Goal: Information Seeking & Learning: Learn about a topic

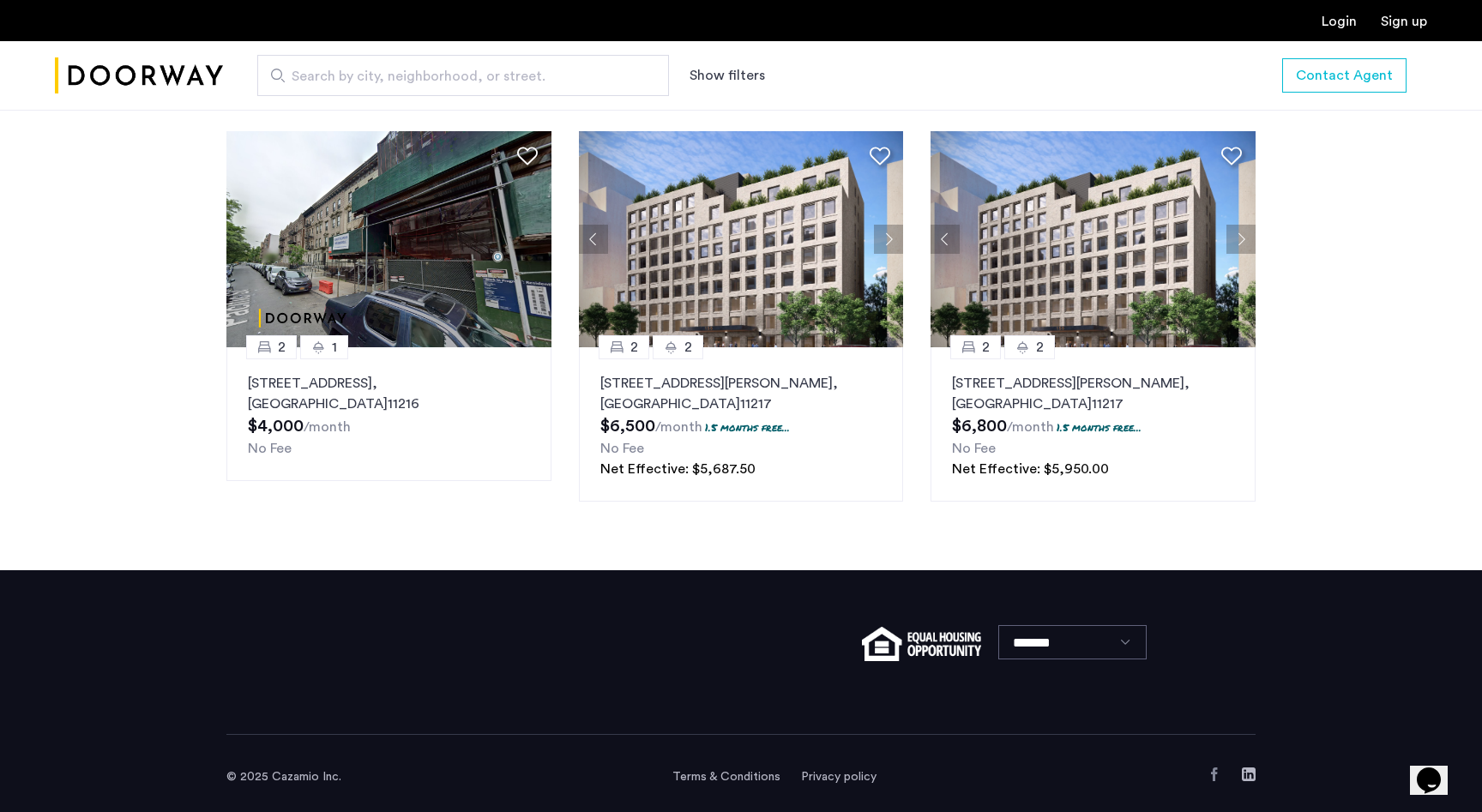
scroll to position [2213, 0]
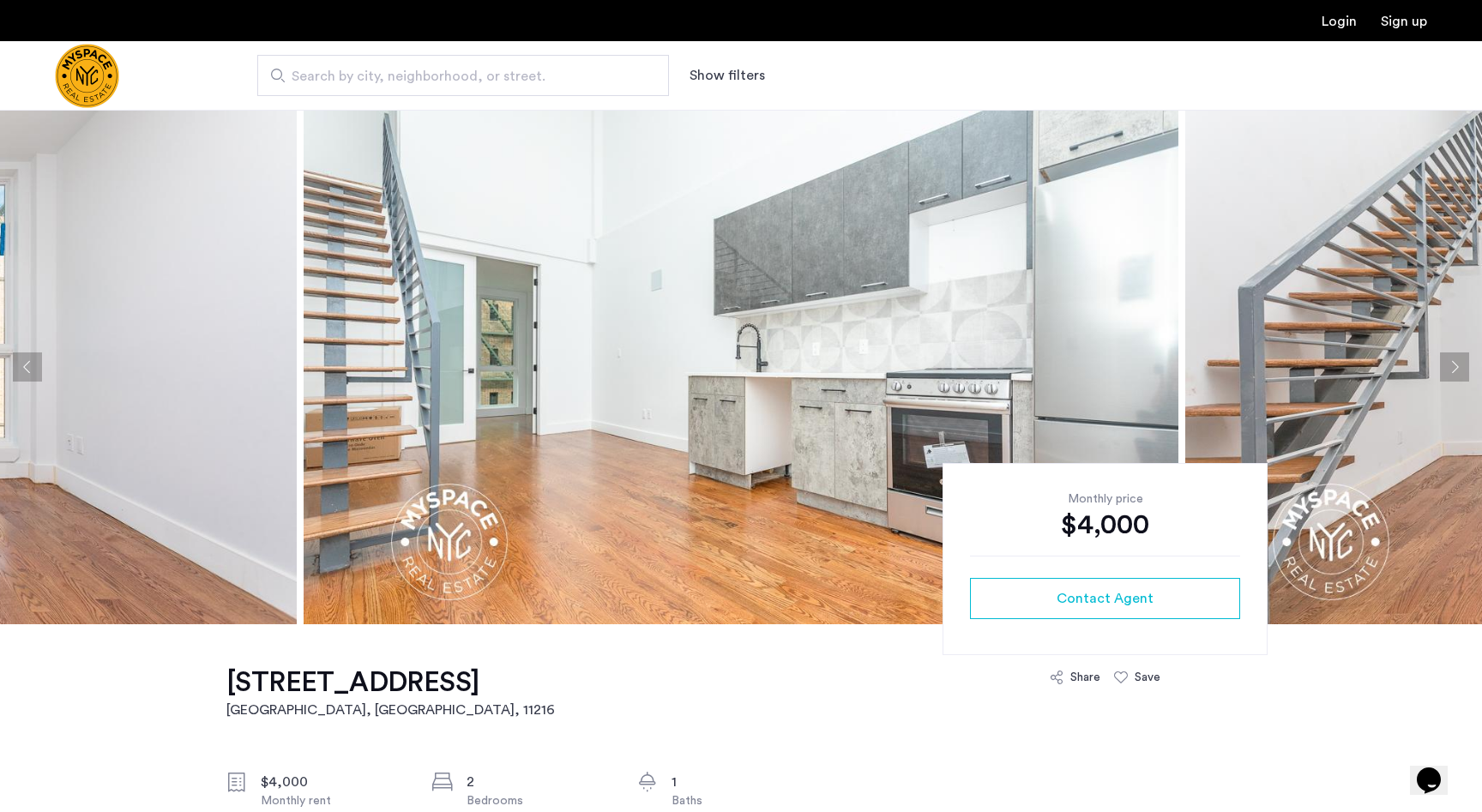
click at [1448, 363] on button "Next apartment" at bounding box center [1454, 366] width 29 height 29
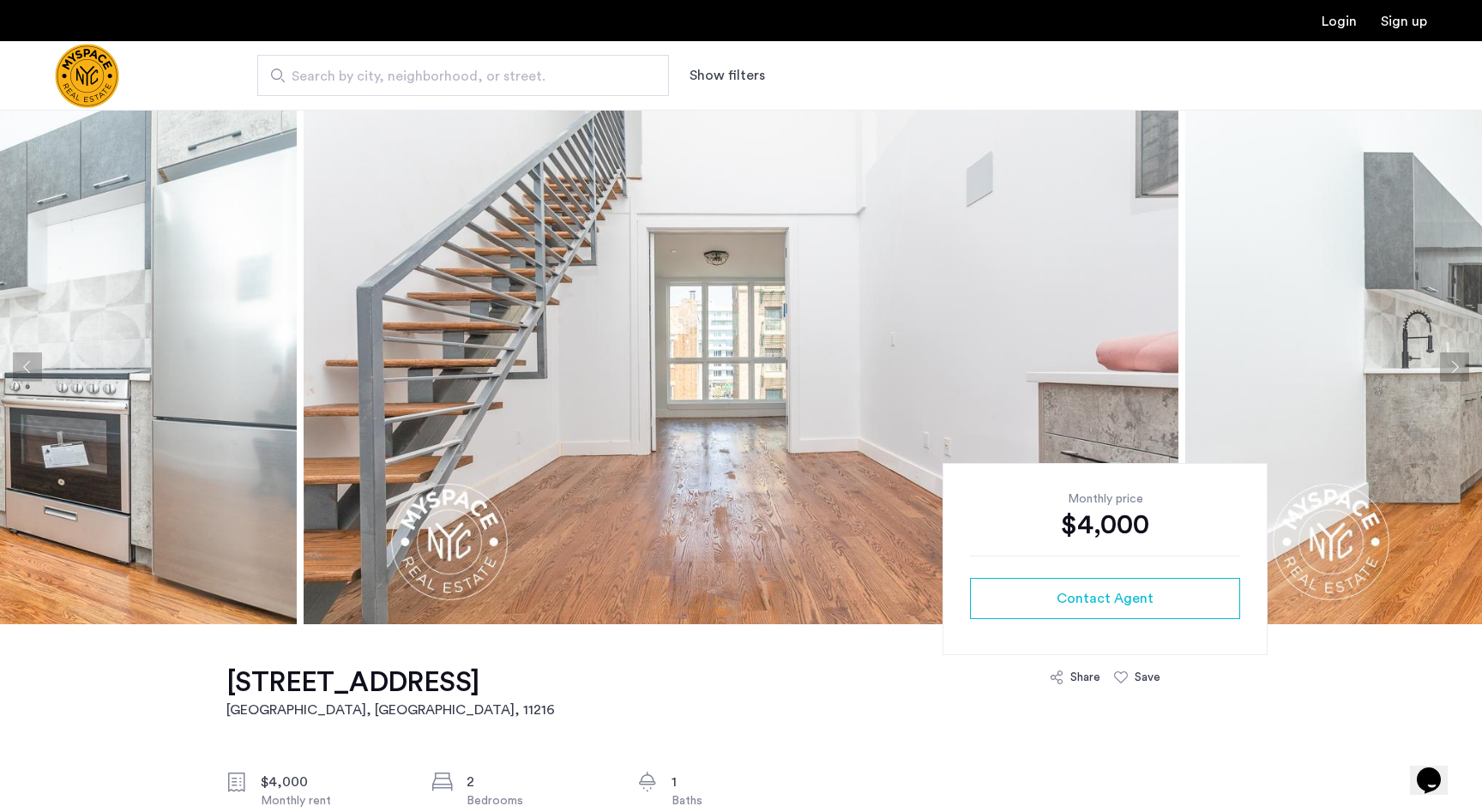
click at [1450, 369] on button "Next apartment" at bounding box center [1454, 366] width 29 height 29
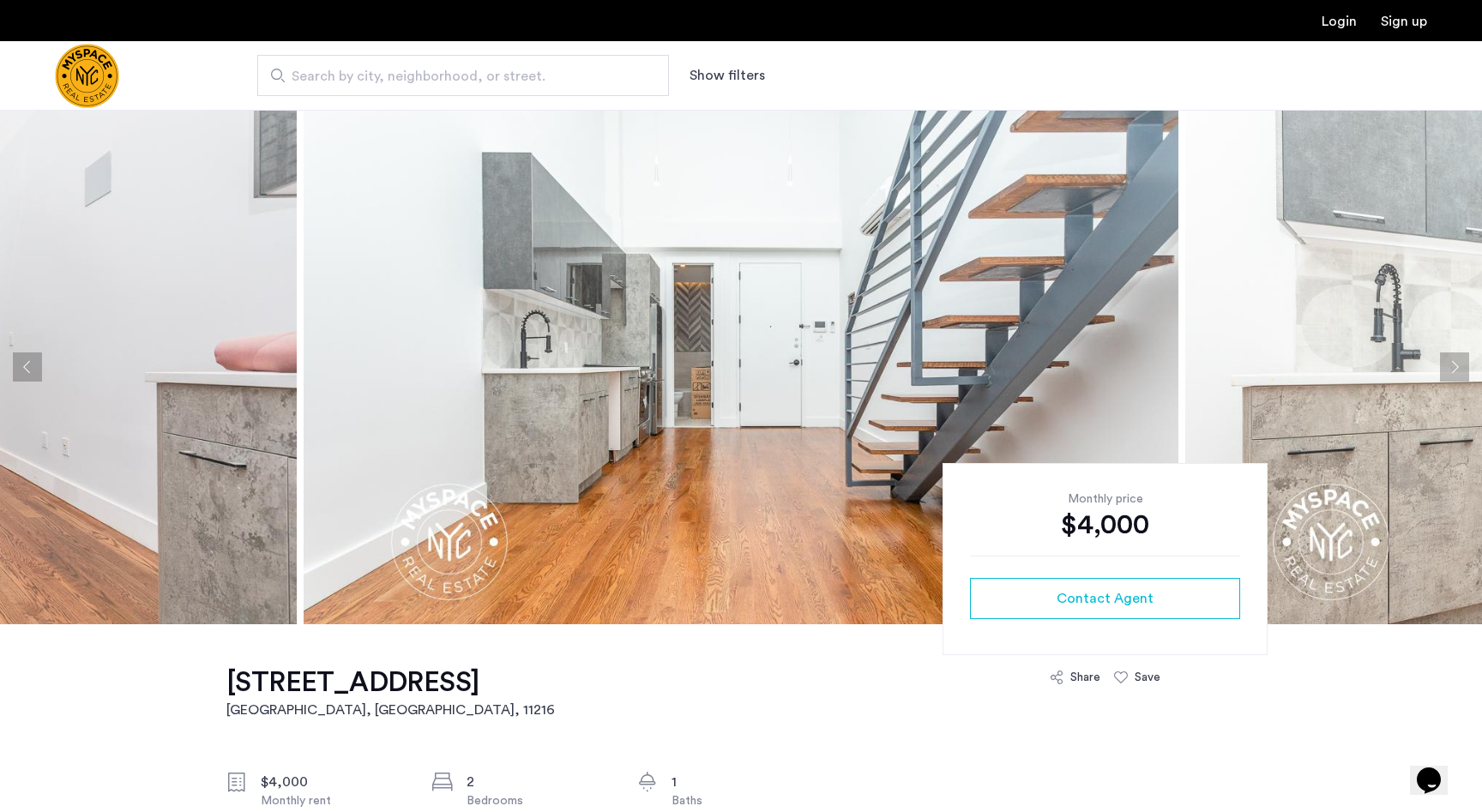
click at [1450, 369] on button "Next apartment" at bounding box center [1454, 366] width 29 height 29
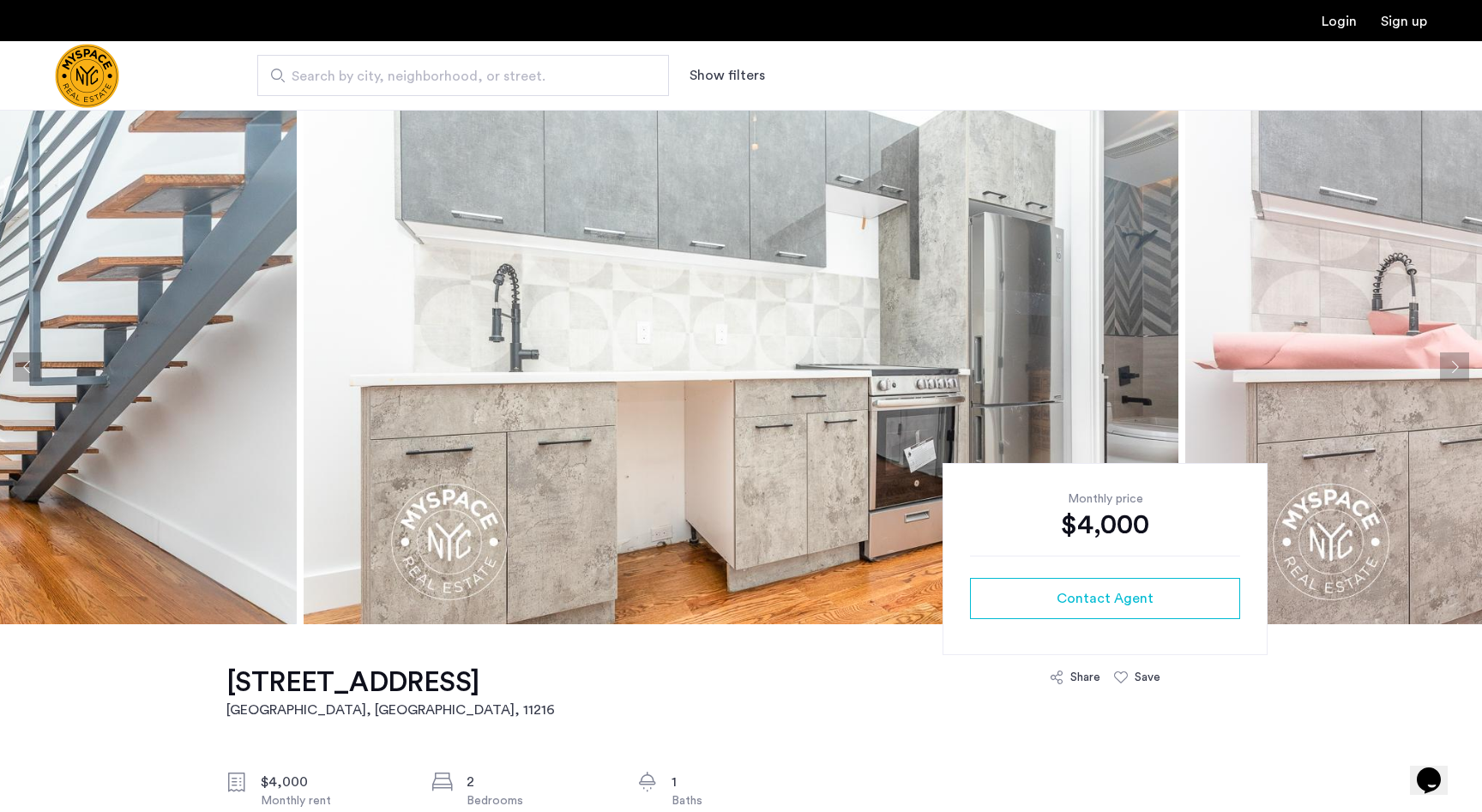
click at [1450, 369] on button "Next apartment" at bounding box center [1454, 366] width 29 height 29
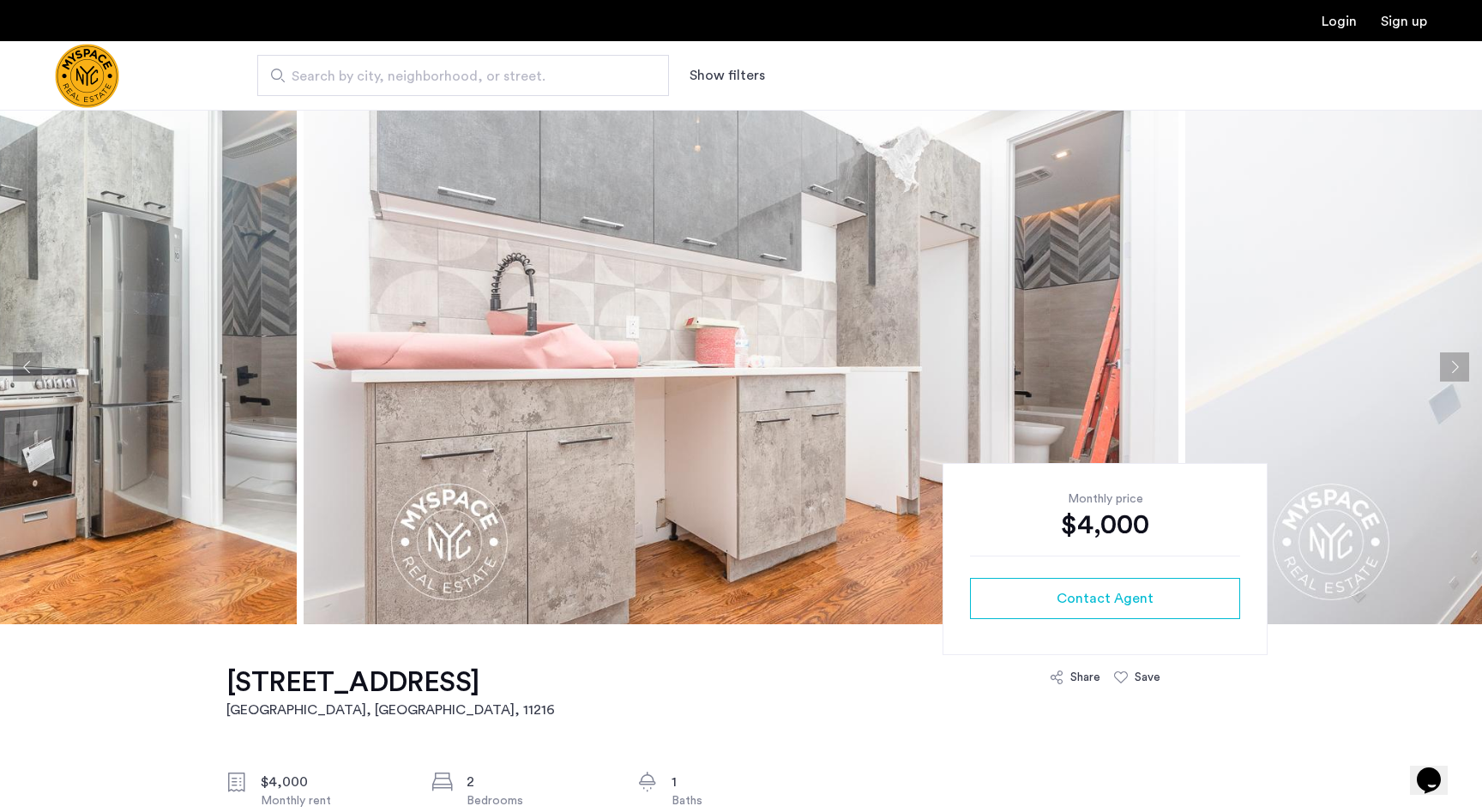
click at [1450, 369] on button "Next apartment" at bounding box center [1454, 366] width 29 height 29
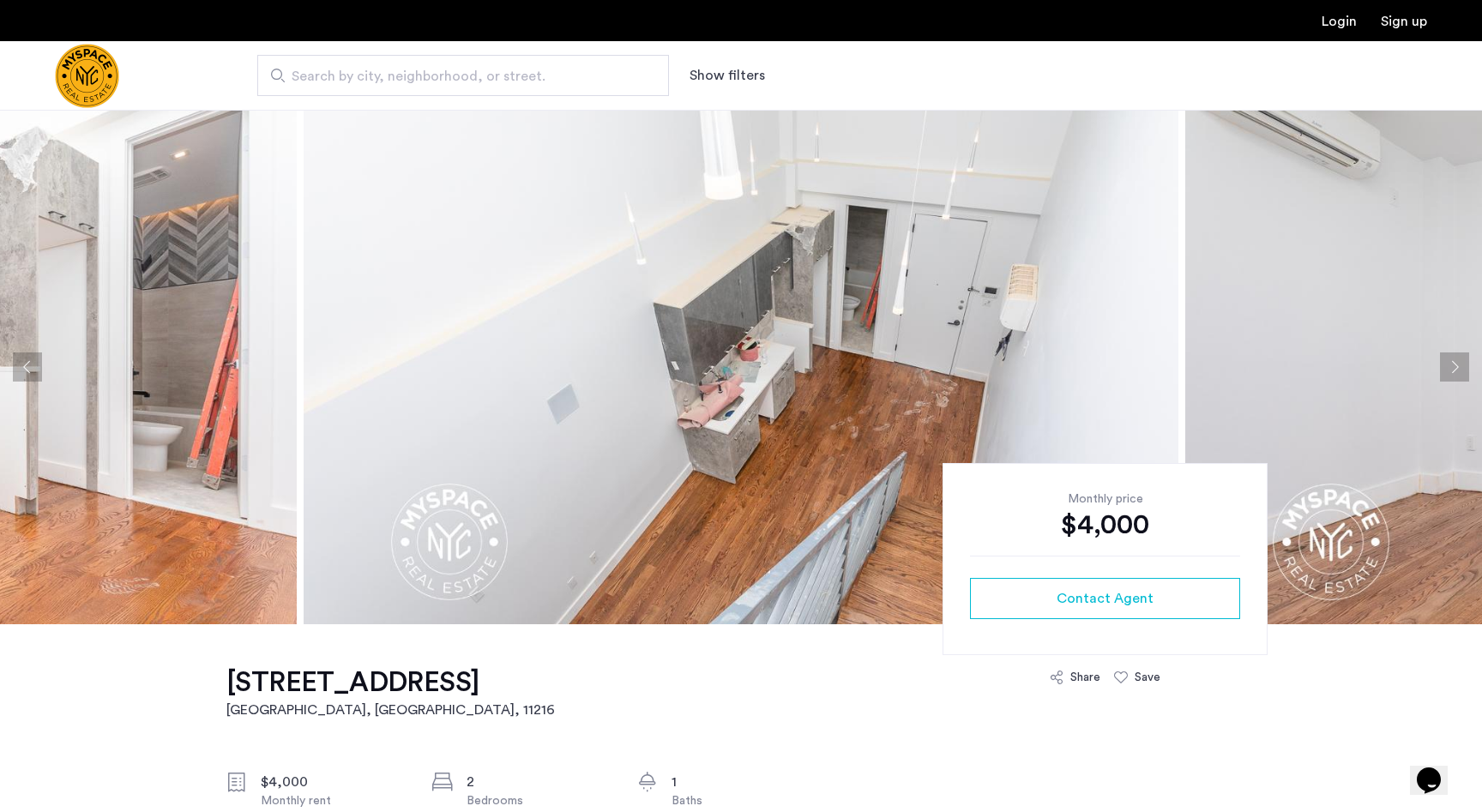
click at [1450, 369] on button "Next apartment" at bounding box center [1454, 366] width 29 height 29
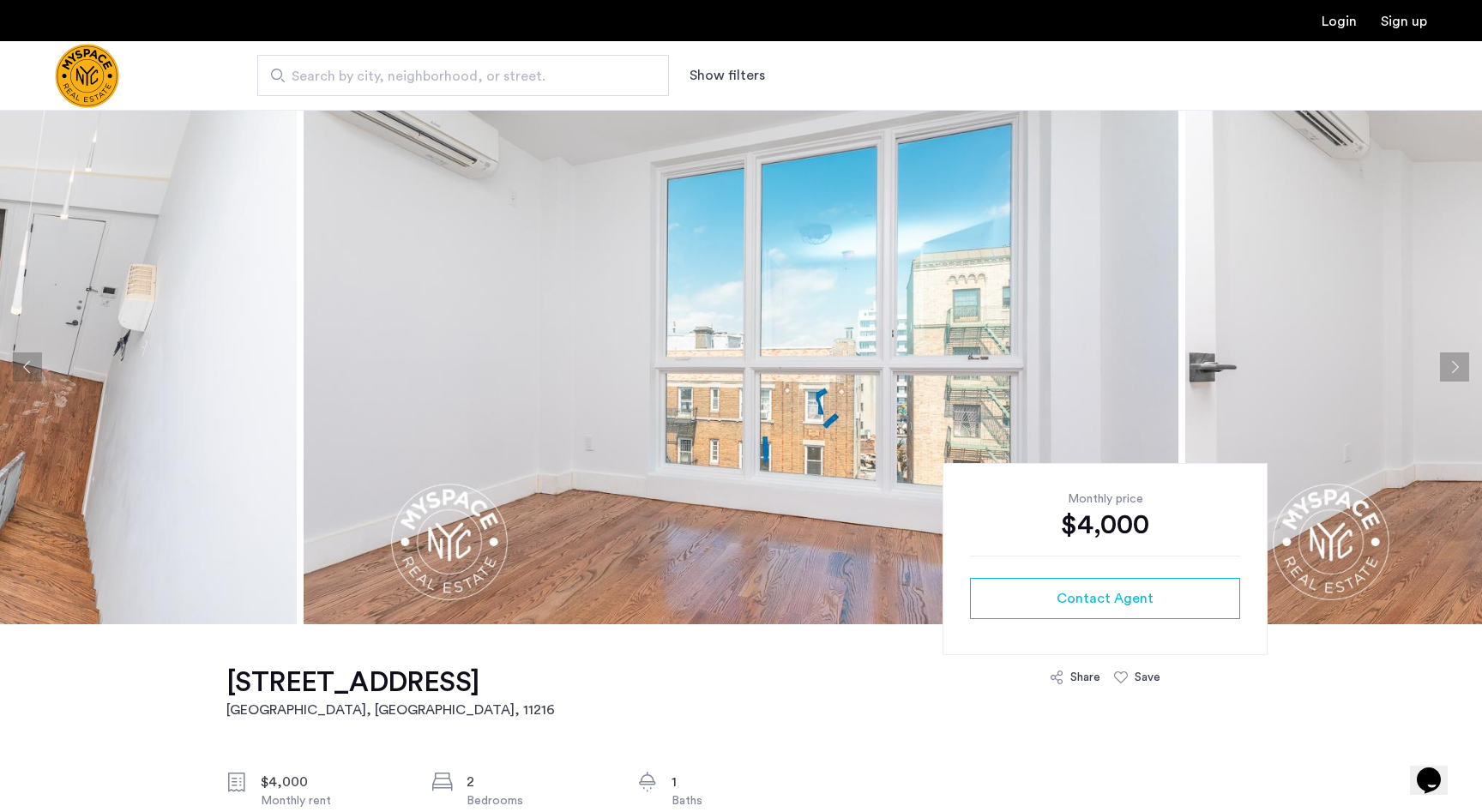
click at [1450, 369] on button "Next apartment" at bounding box center [1454, 366] width 29 height 29
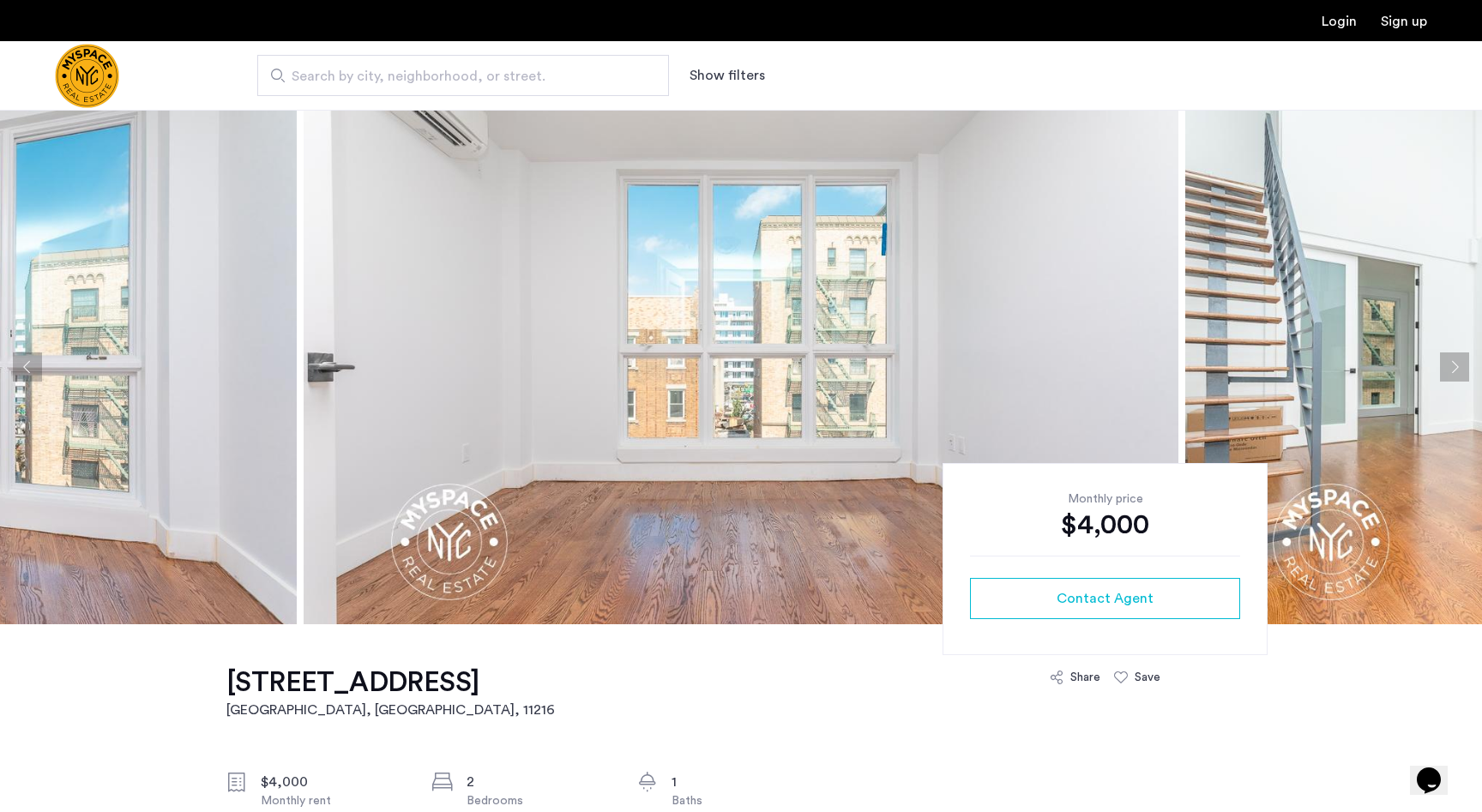
click at [1450, 369] on button "Next apartment" at bounding box center [1454, 366] width 29 height 29
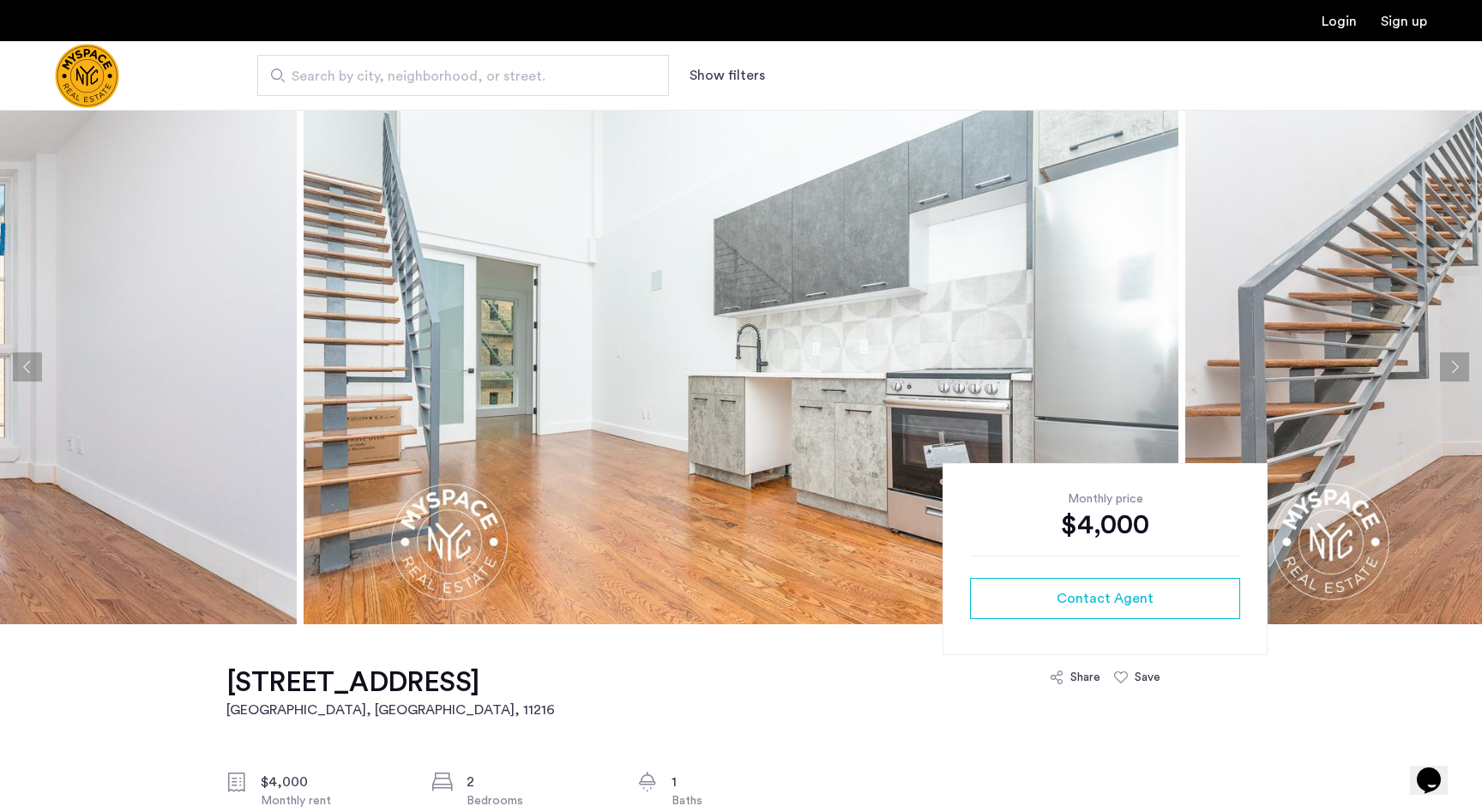
click at [1450, 369] on button "Next apartment" at bounding box center [1454, 366] width 29 height 29
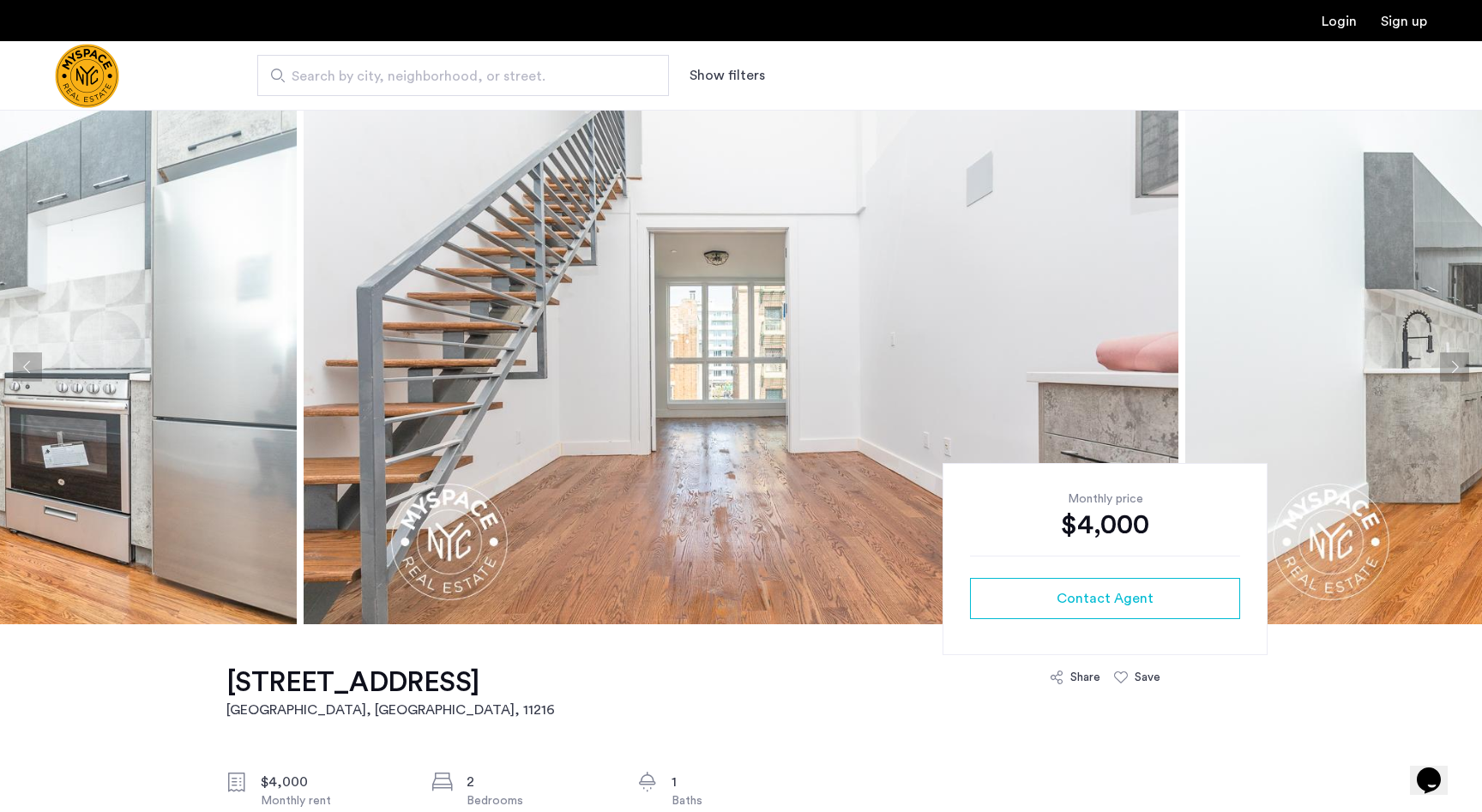
click at [1450, 369] on button "Next apartment" at bounding box center [1454, 366] width 29 height 29
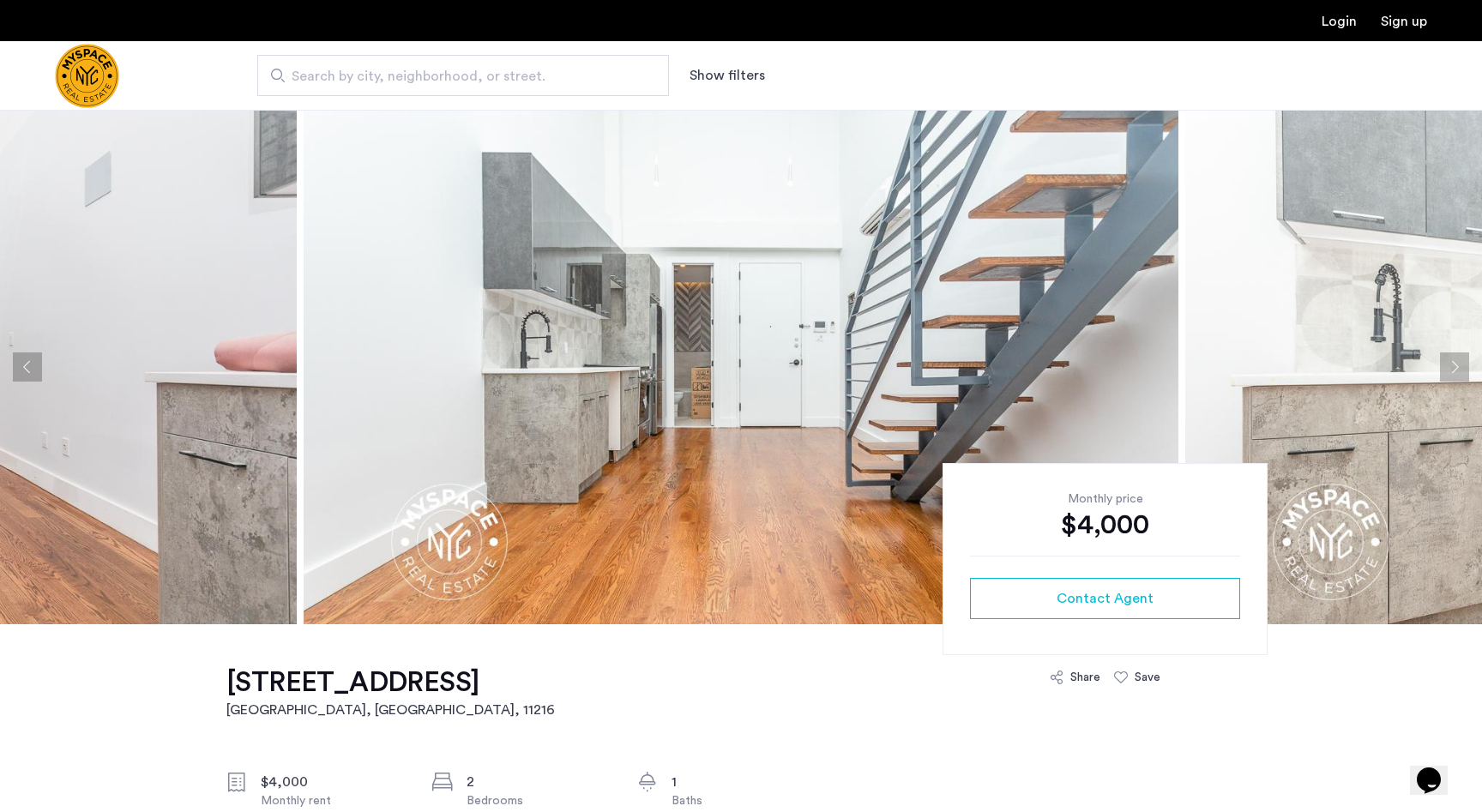
click at [1450, 369] on button "Next apartment" at bounding box center [1454, 366] width 29 height 29
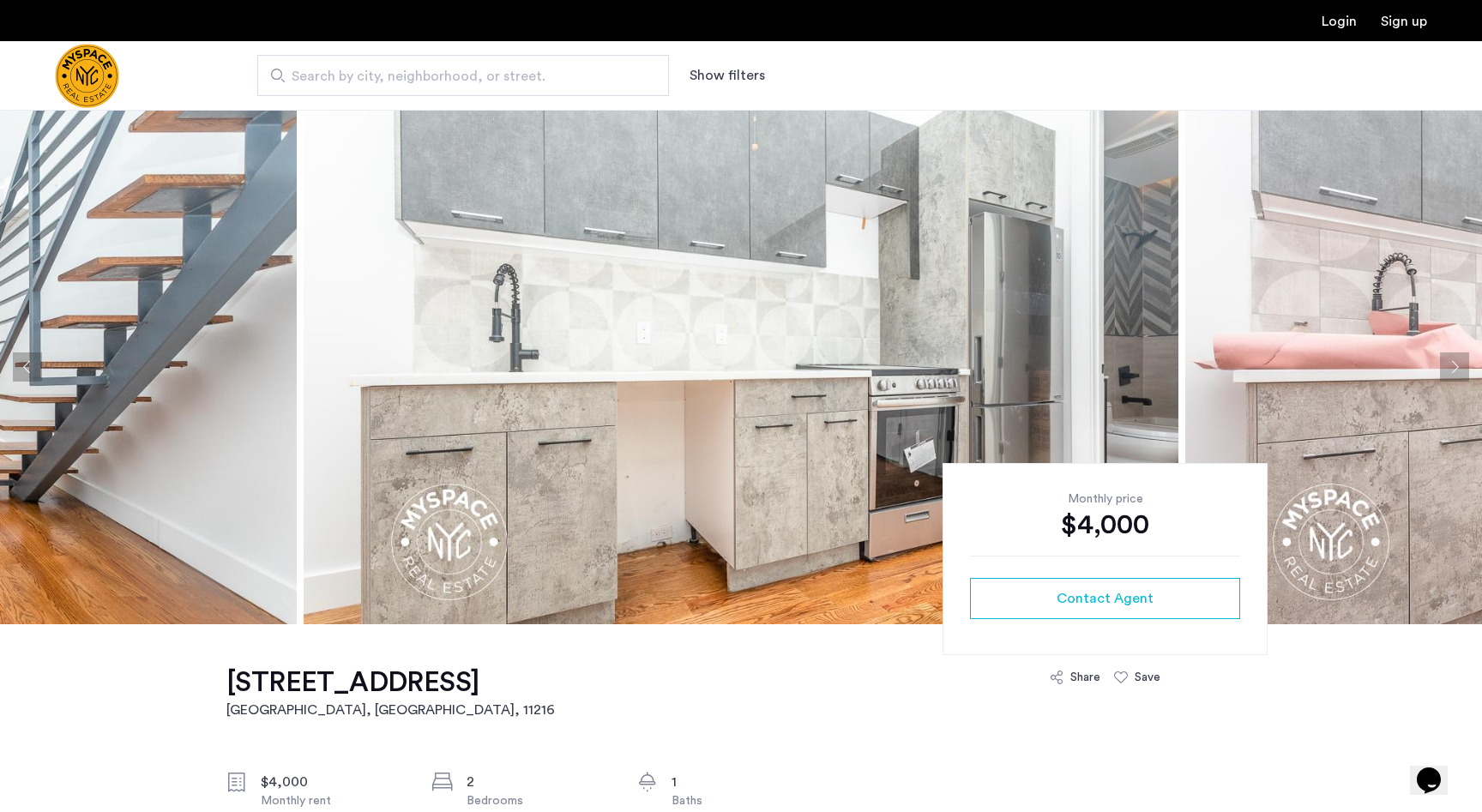
click at [1450, 369] on button "Next apartment" at bounding box center [1454, 366] width 29 height 29
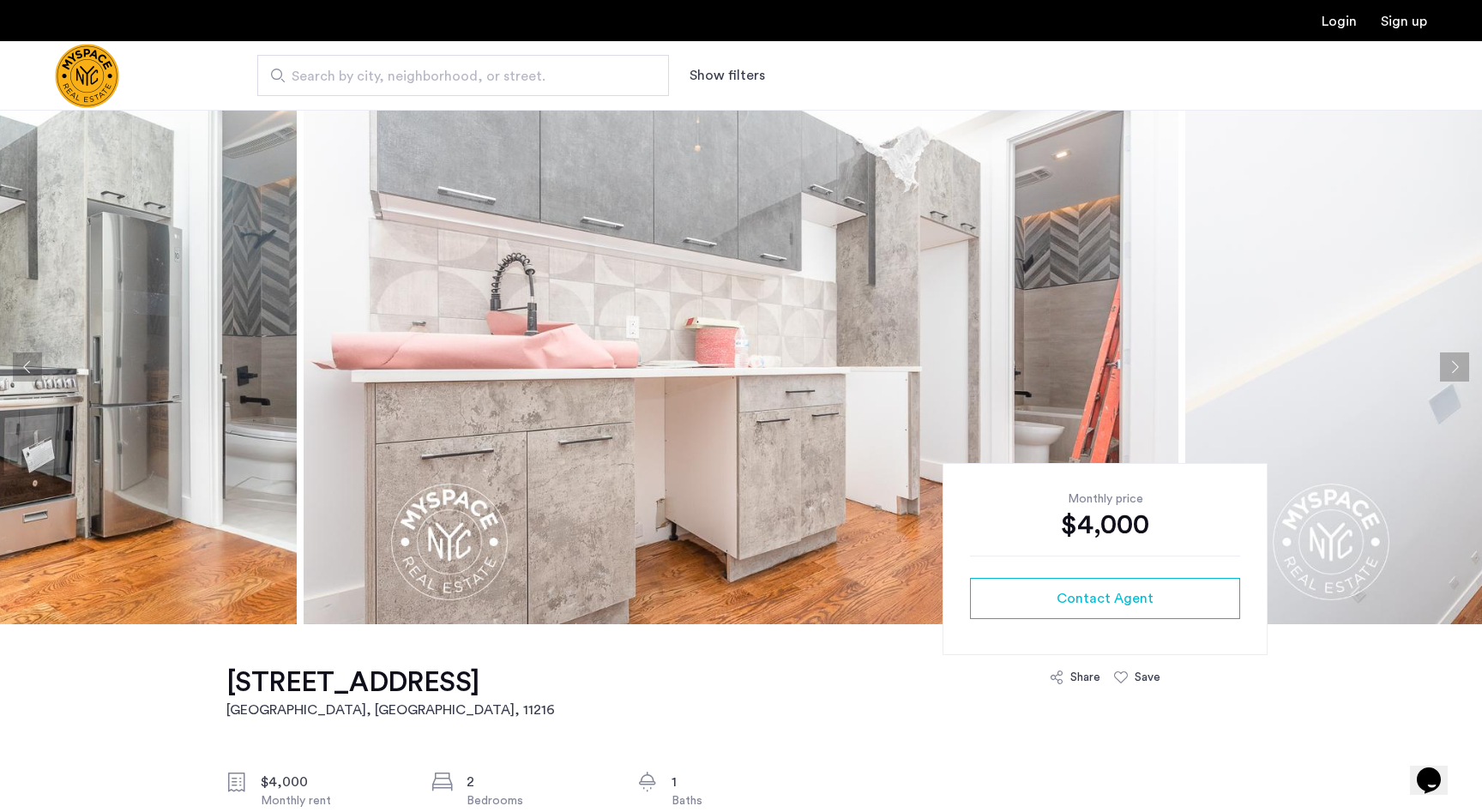
click at [1450, 369] on button "Next apartment" at bounding box center [1454, 366] width 29 height 29
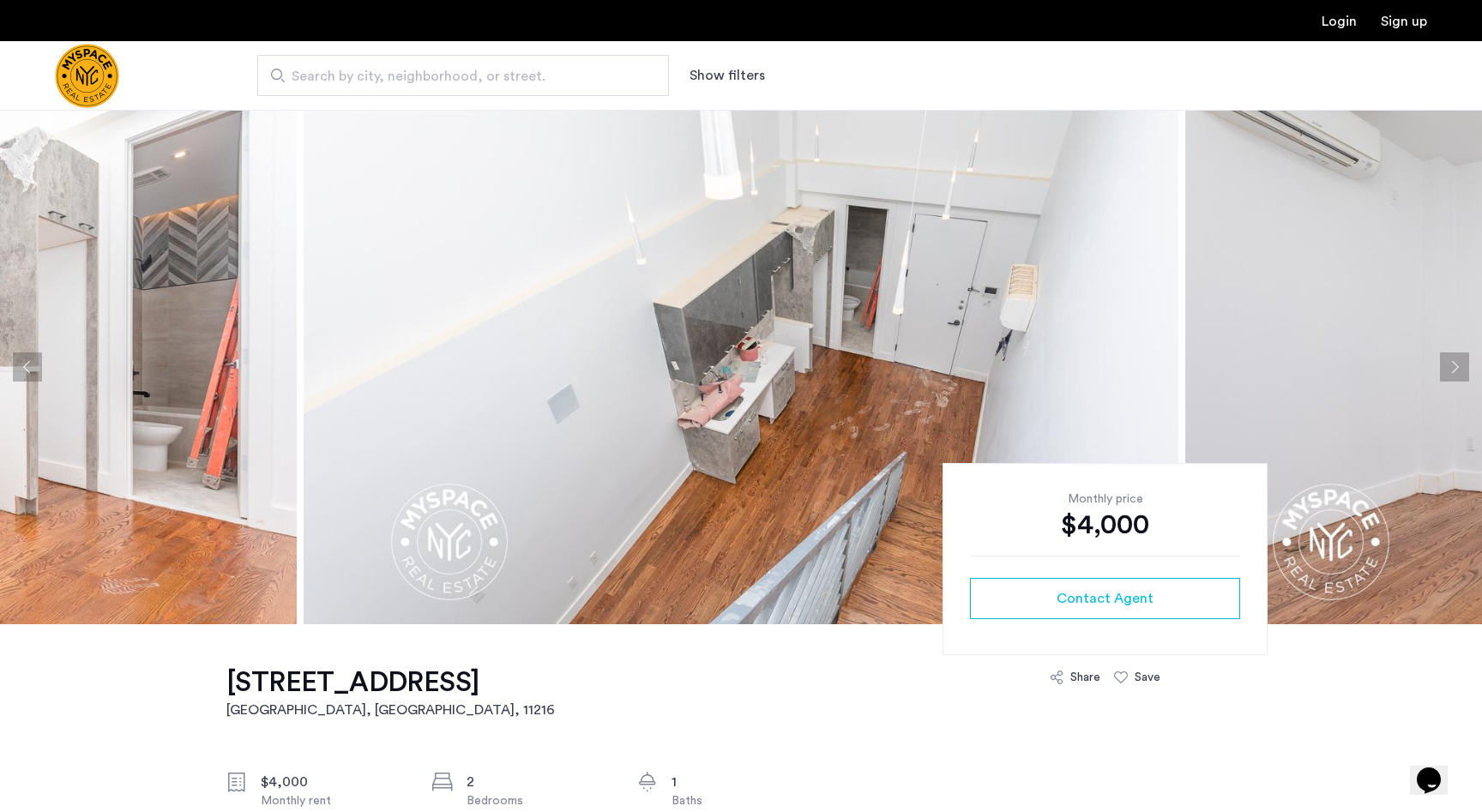
click at [1450, 369] on button "Next apartment" at bounding box center [1454, 366] width 29 height 29
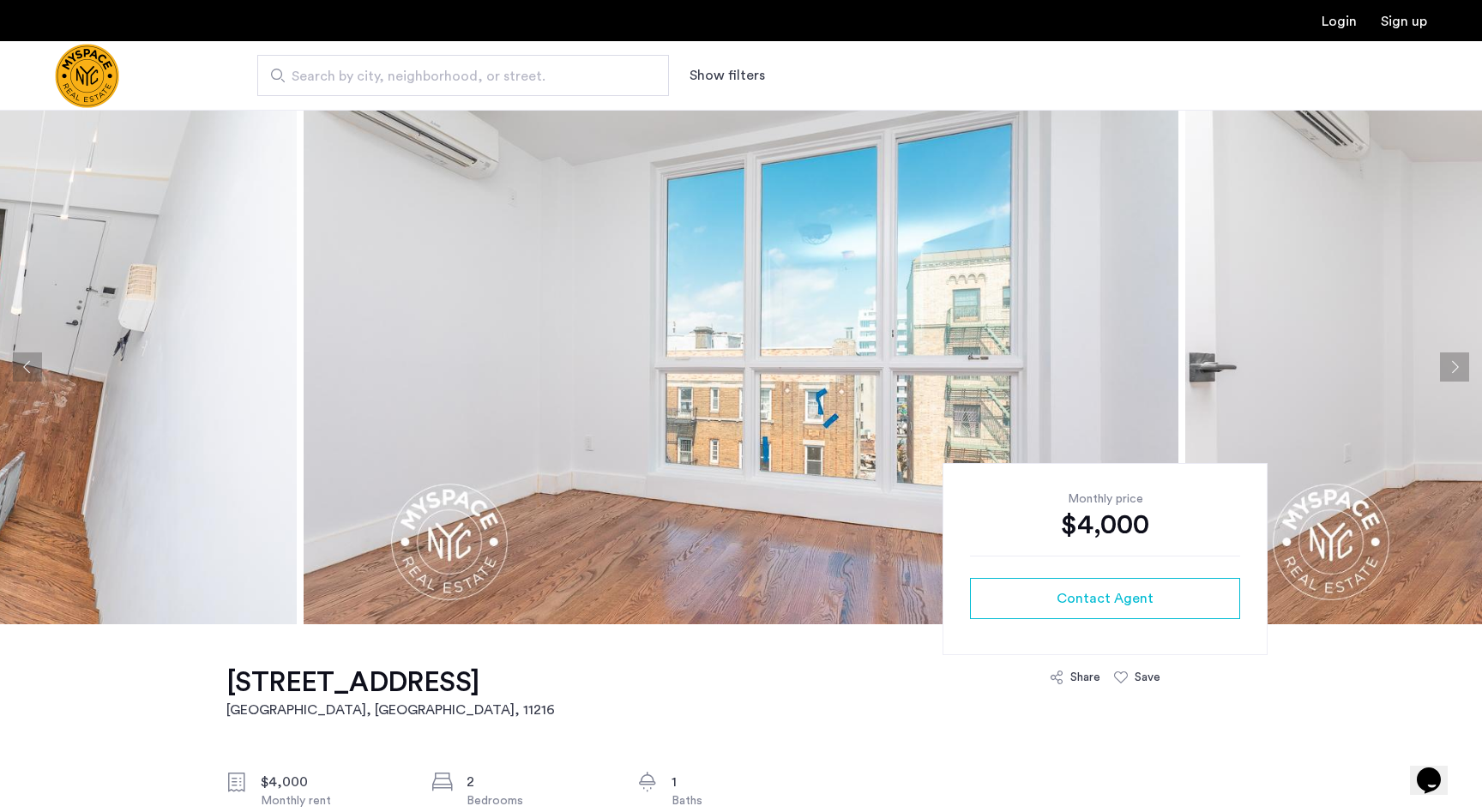
click at [1450, 369] on button "Next apartment" at bounding box center [1454, 366] width 29 height 29
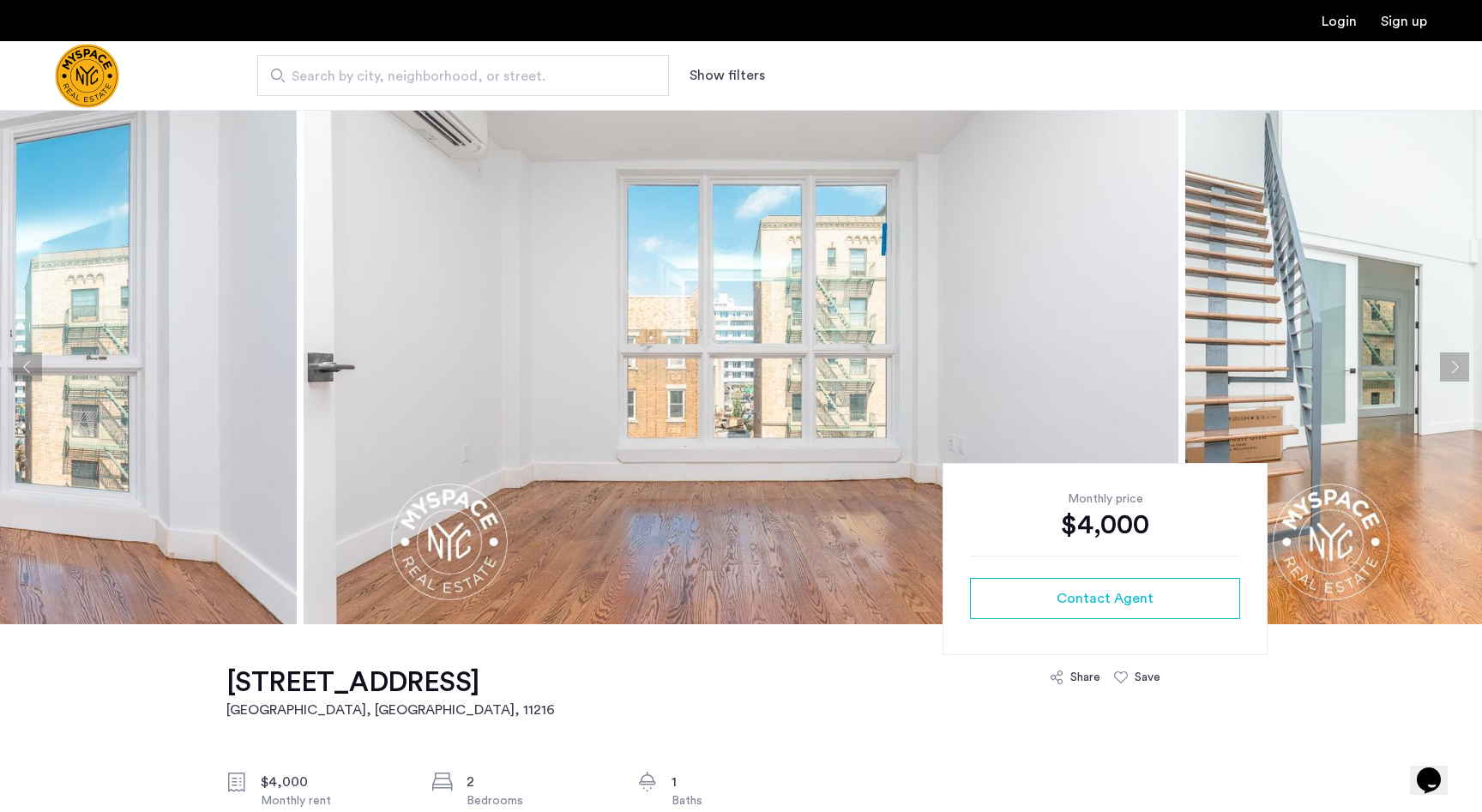
click at [1450, 369] on button "Next apartment" at bounding box center [1454, 366] width 29 height 29
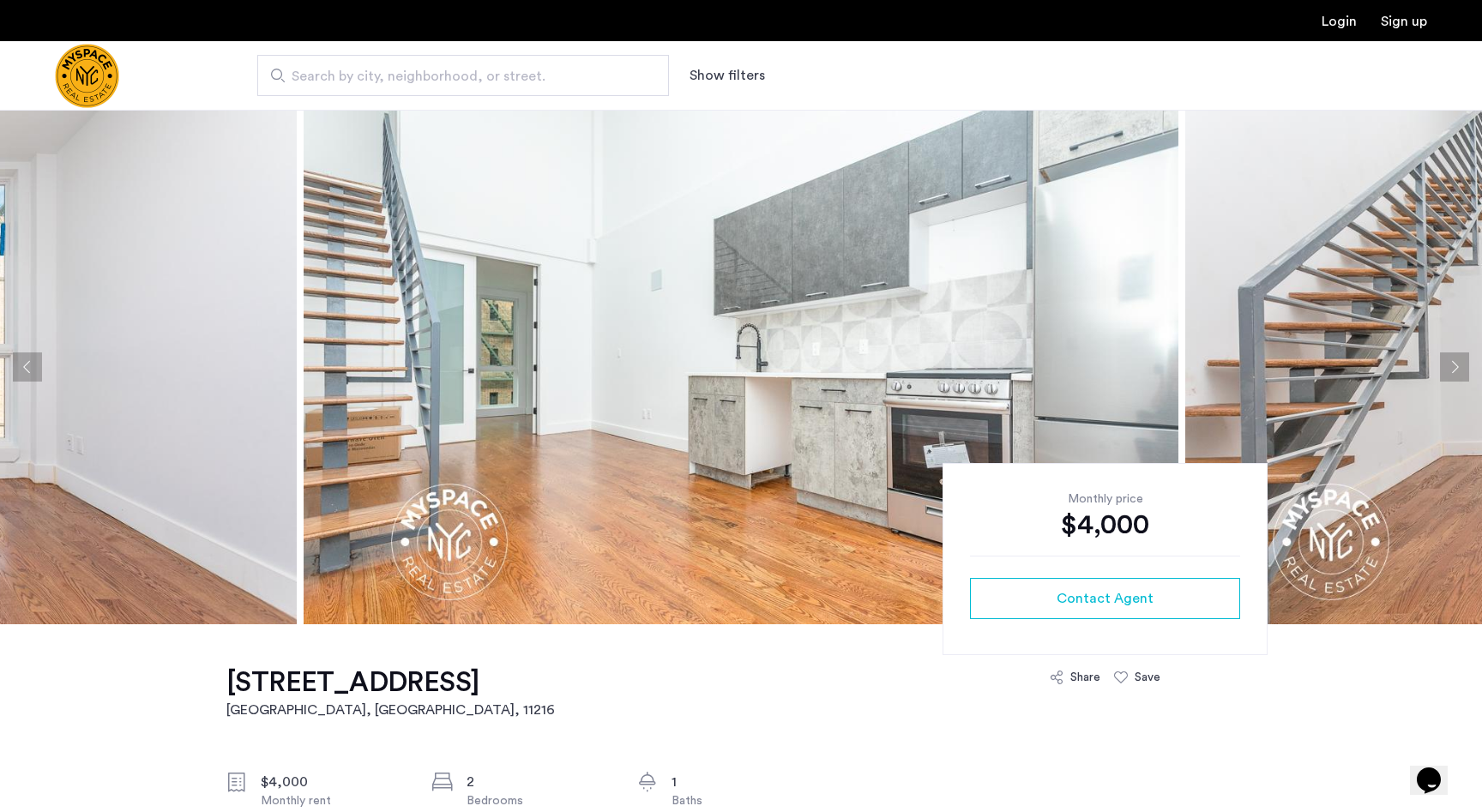
click at [1450, 369] on button "Next apartment" at bounding box center [1454, 366] width 29 height 29
